Goal: Navigation & Orientation: Find specific page/section

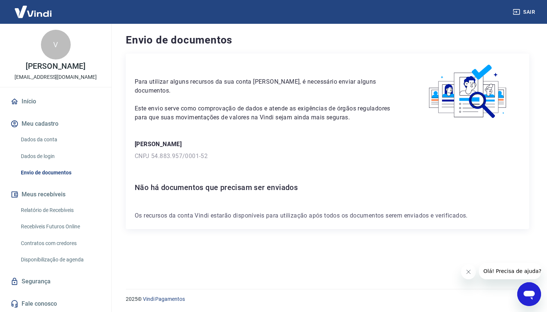
click at [41, 154] on link "Dados de login" at bounding box center [60, 156] width 84 height 15
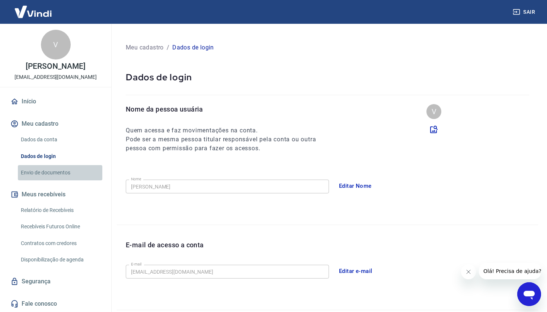
click at [44, 173] on link "Envio de documentos" at bounding box center [60, 172] width 84 height 15
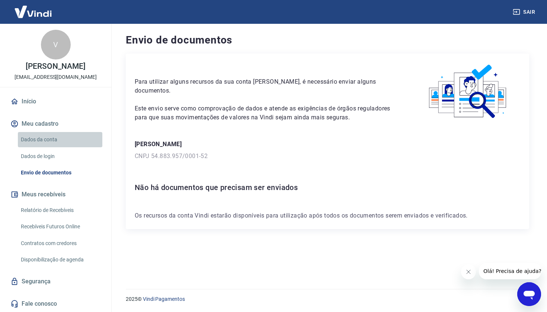
click at [42, 139] on link "Dados da conta" at bounding box center [60, 139] width 84 height 15
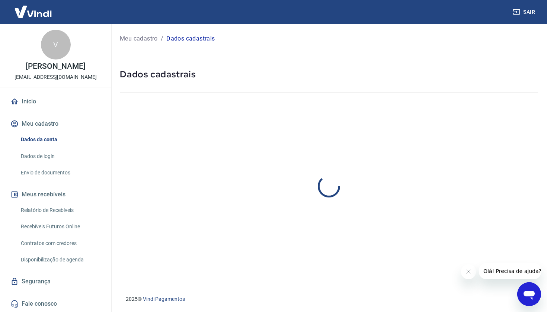
select select "PR"
select select "business"
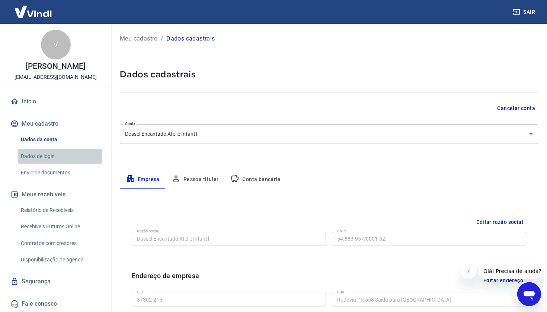
click at [49, 158] on link "Dados de login" at bounding box center [60, 156] width 84 height 15
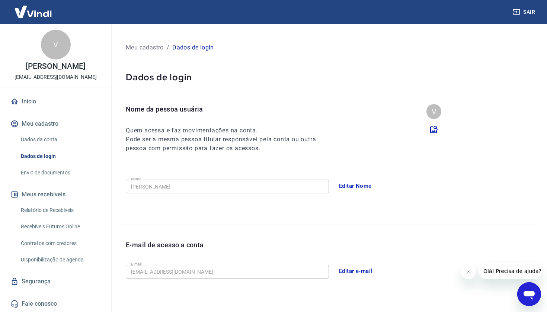
click at [56, 173] on link "Envio de documentos" at bounding box center [60, 172] width 84 height 15
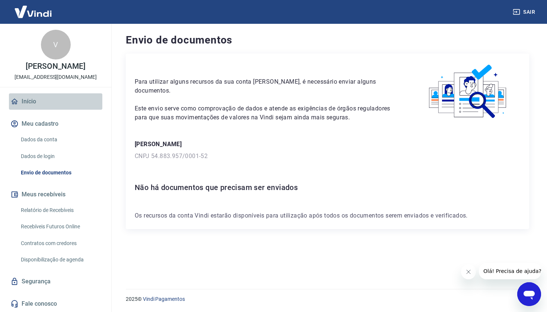
click at [30, 98] on link "Início" at bounding box center [55, 101] width 93 height 16
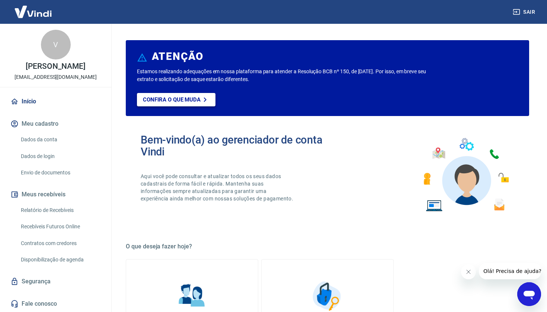
click at [176, 100] on p "Confira o que muda" at bounding box center [172, 99] width 58 height 7
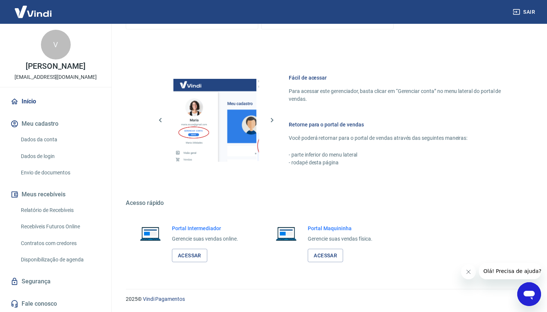
scroll to position [360, 0]
